Goal: Information Seeking & Learning: Find specific fact

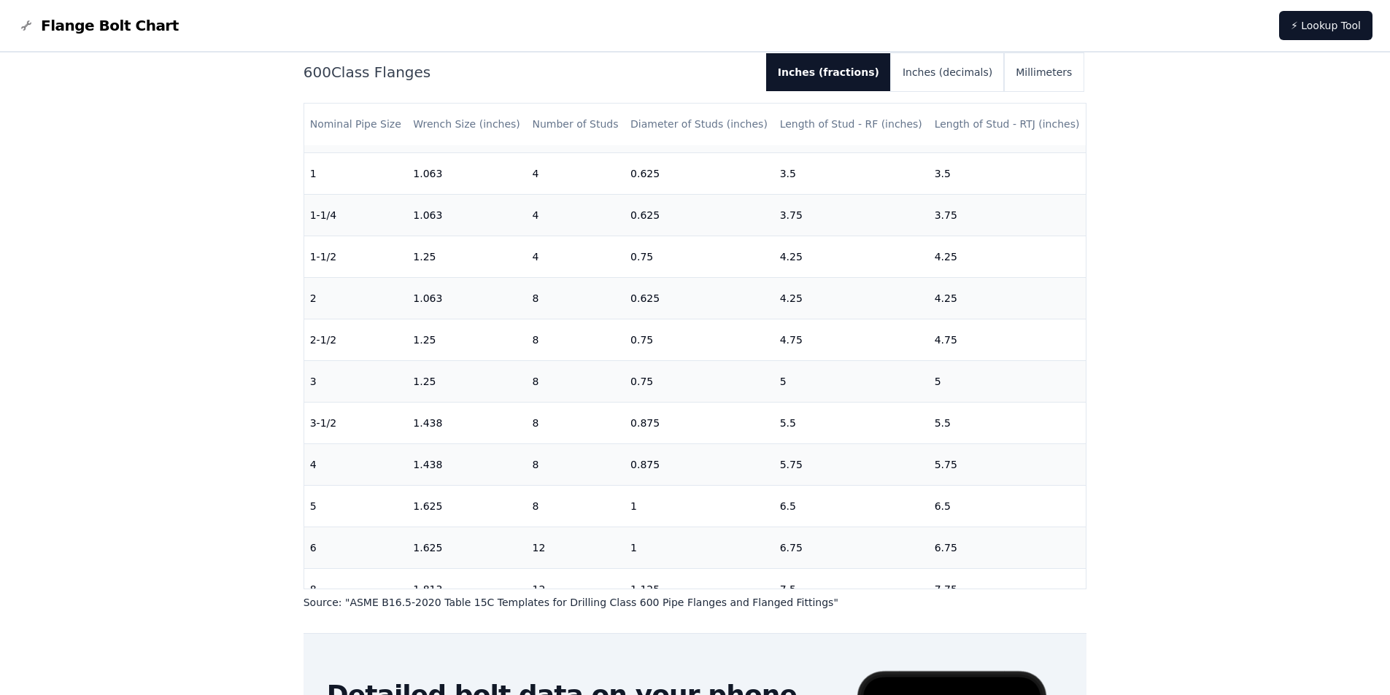
scroll to position [146, 0]
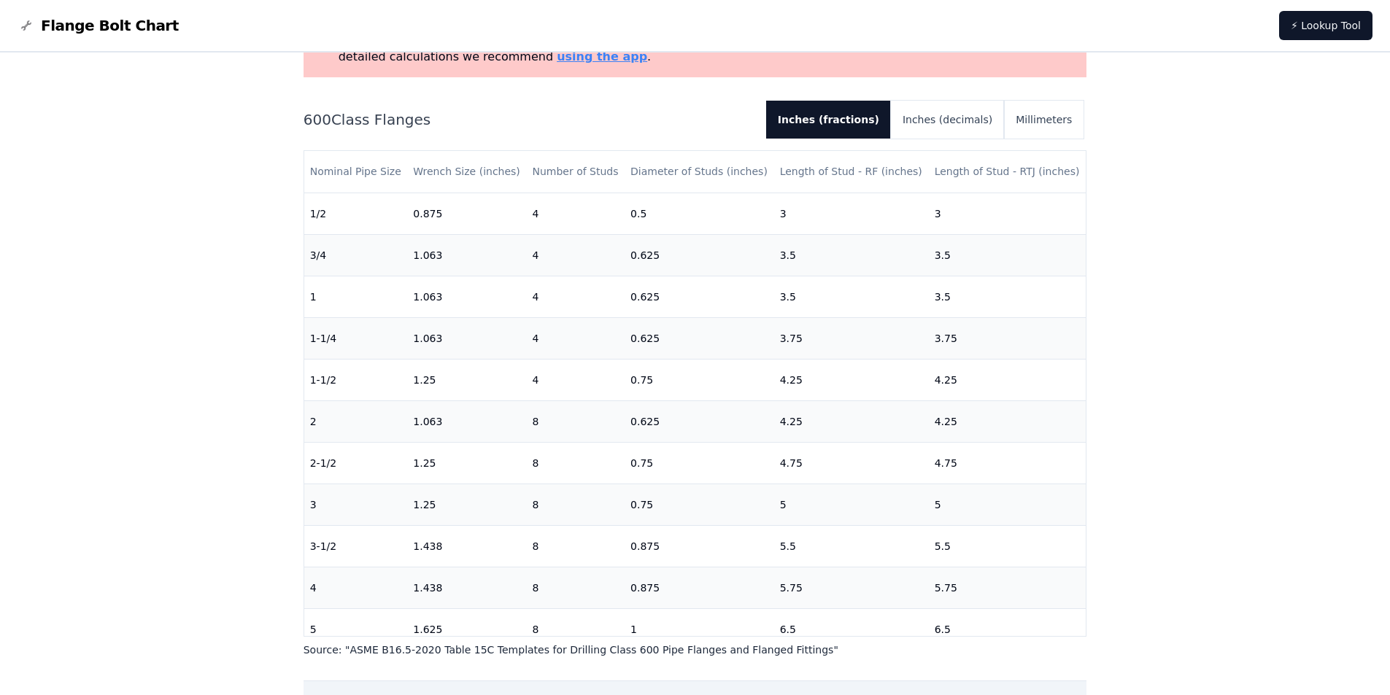
scroll to position [146, 0]
